Goal: Check status: Check status

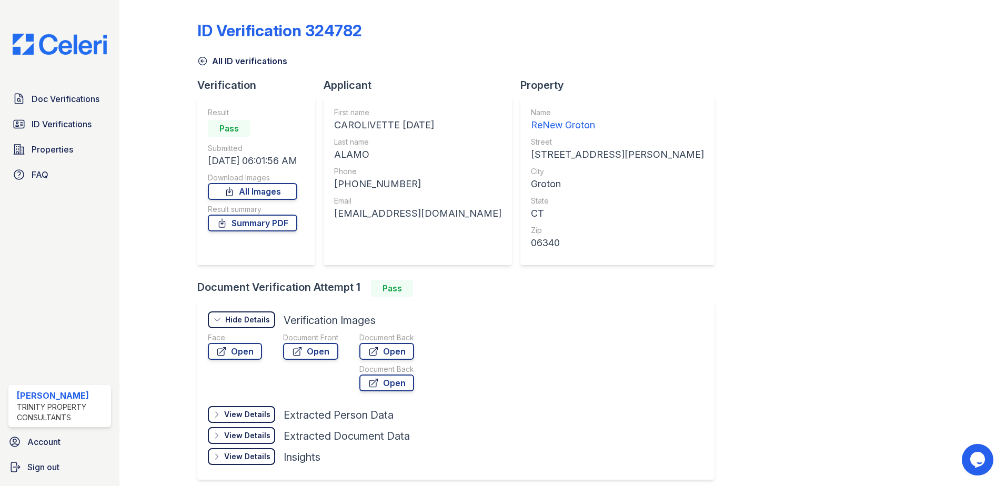
click at [552, 281] on div "Document Verification Attempt 1 Pass" at bounding box center [460, 288] width 526 height 17
click at [535, 282] on div "Document Verification Attempt 1 Pass" at bounding box center [460, 288] width 526 height 17
click at [76, 117] on link "ID Verifications" at bounding box center [59, 124] width 103 height 21
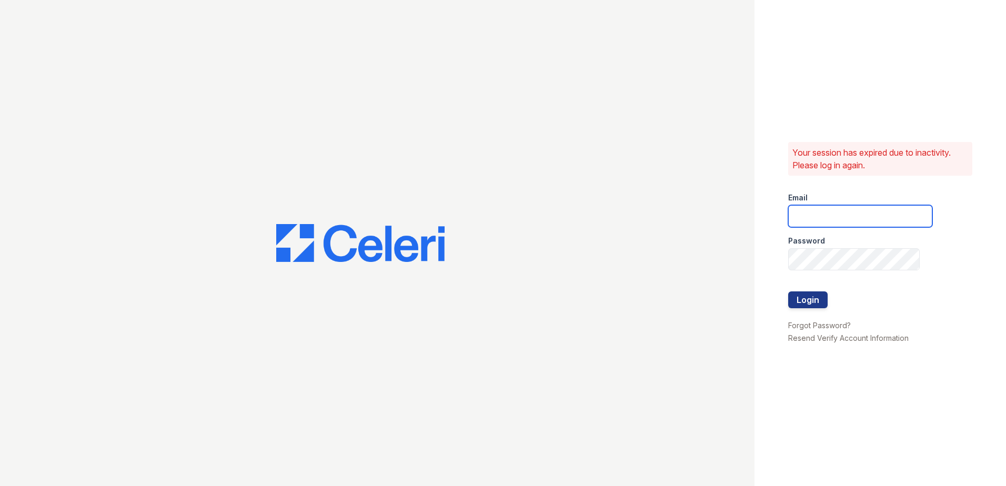
type input "ADavenport@trinity-pm.com"
click at [810, 300] on button "Login" at bounding box center [808, 300] width 39 height 17
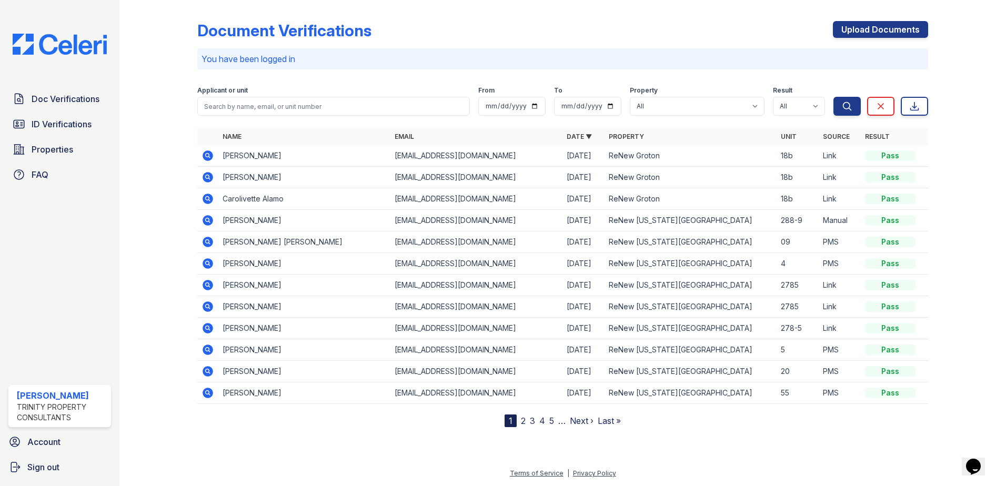
click at [207, 221] on icon at bounding box center [207, 219] width 3 height 3
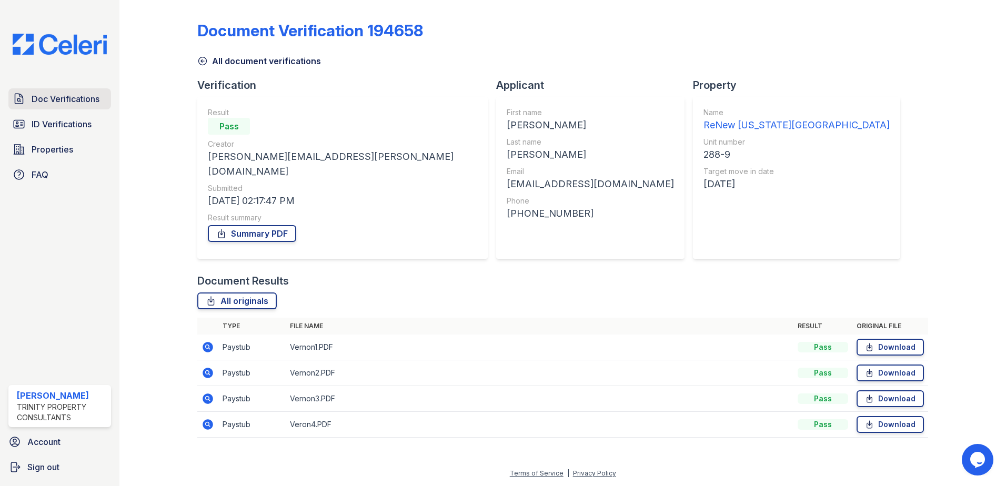
click at [86, 98] on span "Doc Verifications" at bounding box center [66, 99] width 68 height 13
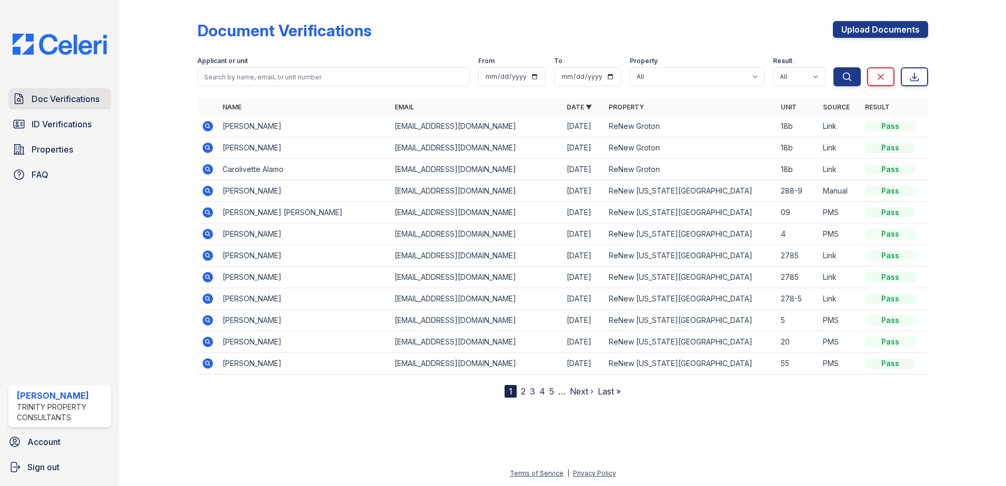
click at [79, 98] on span "Doc Verifications" at bounding box center [66, 99] width 68 height 13
